Goal: Check status: Check status

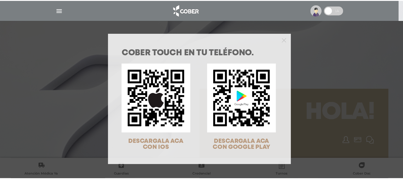
scroll to position [19, 0]
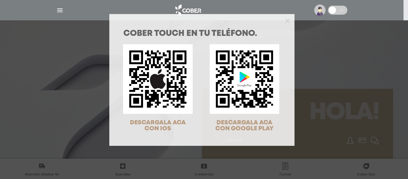
click at [56, 7] on div "COBER TOUCH en tu teléfono. DESCARGALA ACA CON IOS DESCARGALA ACA CON GOOGLE PL…" at bounding box center [204, 89] width 408 height 179
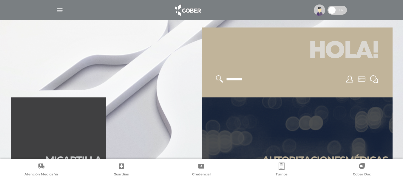
scroll to position [60, 0]
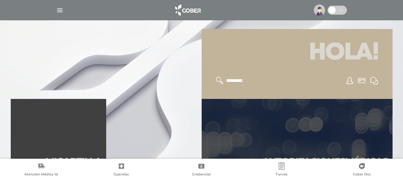
click at [341, 10] on span at bounding box center [337, 10] width 19 height 9
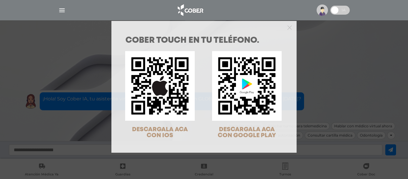
scroll to position [19, 0]
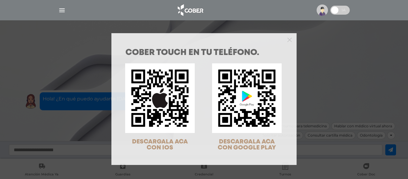
click at [321, 11] on div "COBER TOUCH en tu teléfono. DESCARGALA ACA CON IOS DESCARGALA ACA CON GOOGLE PL…" at bounding box center [204, 89] width 408 height 179
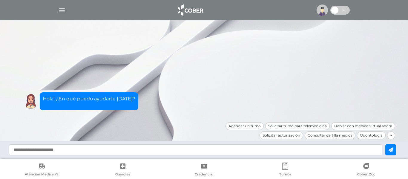
click at [61, 10] on img "button" at bounding box center [61, 10] width 7 height 7
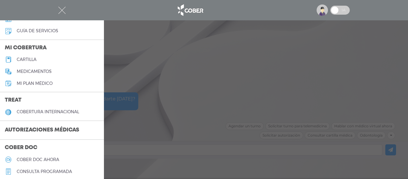
scroll to position [60, 0]
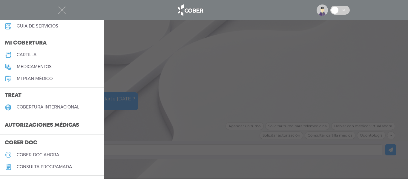
click at [45, 125] on h3 "Autorizaciones médicas" at bounding box center [42, 125] width 84 height 11
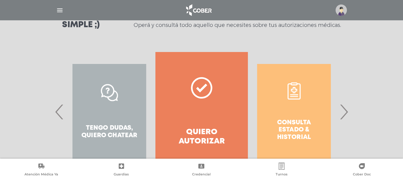
scroll to position [121, 0]
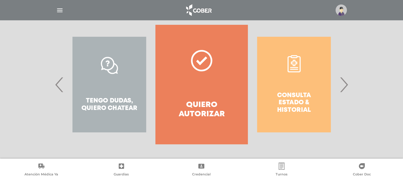
click at [307, 98] on div "Consulta estado & historial" at bounding box center [294, 84] width 92 height 119
click at [340, 88] on span "›" at bounding box center [344, 84] width 12 height 32
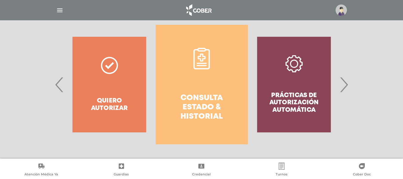
click at [201, 112] on h4 "Consulta estado & historial" at bounding box center [202, 107] width 71 height 28
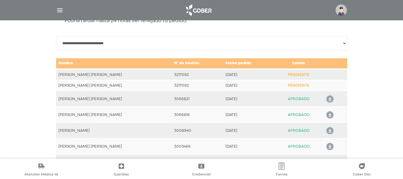
scroll to position [295, 0]
